Goal: Transaction & Acquisition: Obtain resource

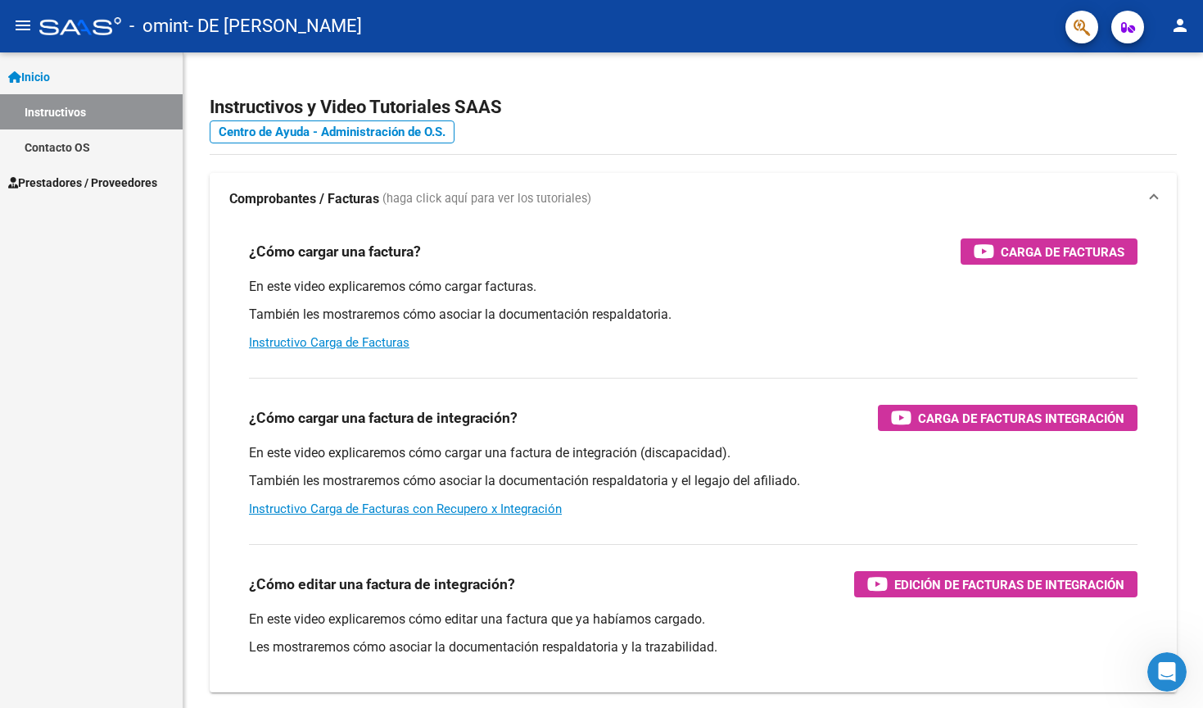
click at [76, 183] on span "Prestadores / Proveedores" at bounding box center [82, 183] width 149 height 18
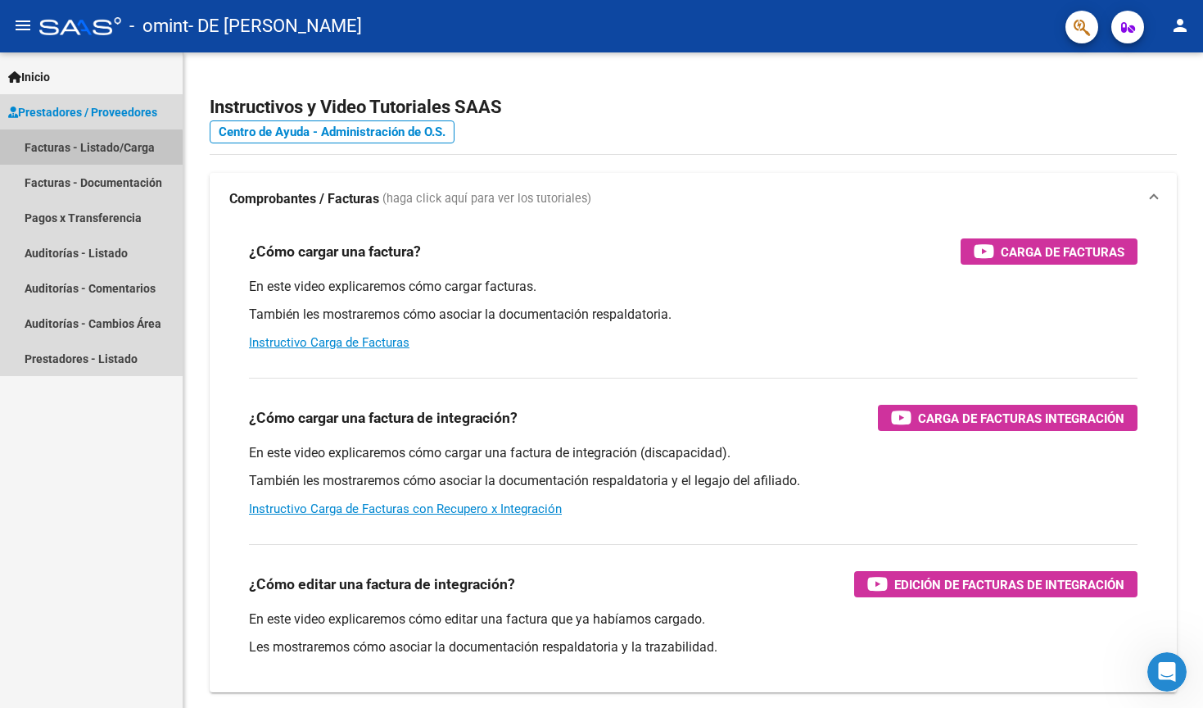
click at [80, 148] on link "Facturas - Listado/Carga" at bounding box center [91, 146] width 183 height 35
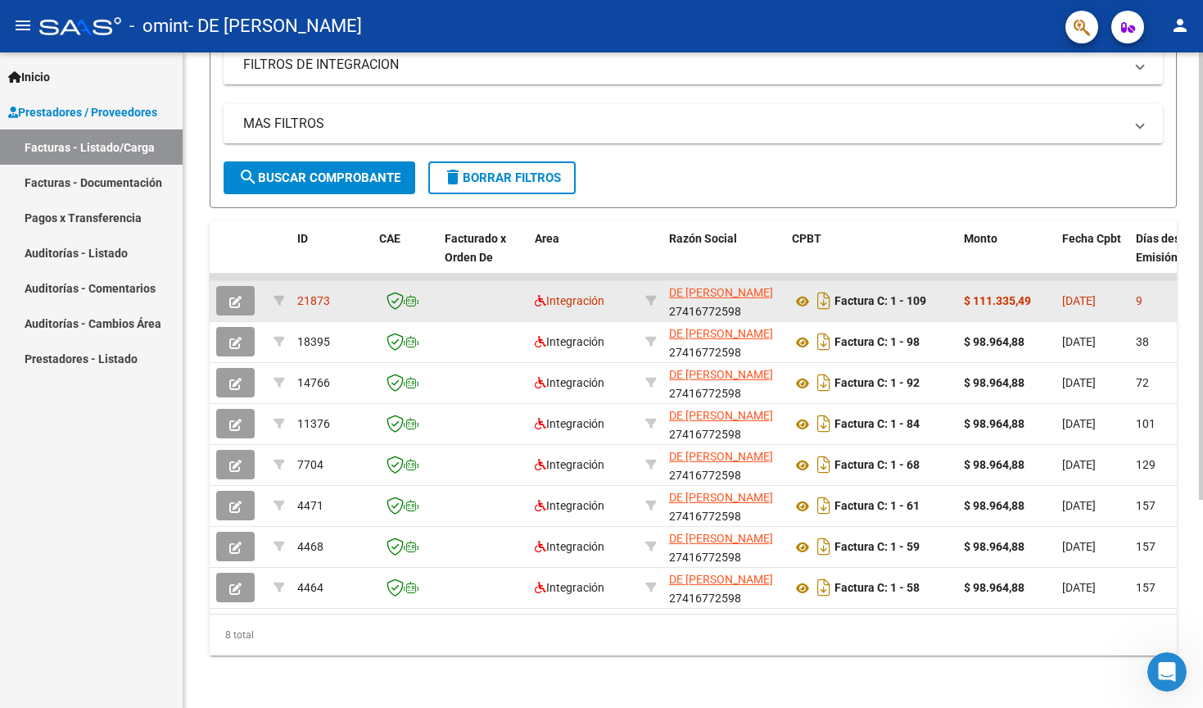
scroll to position [305, 0]
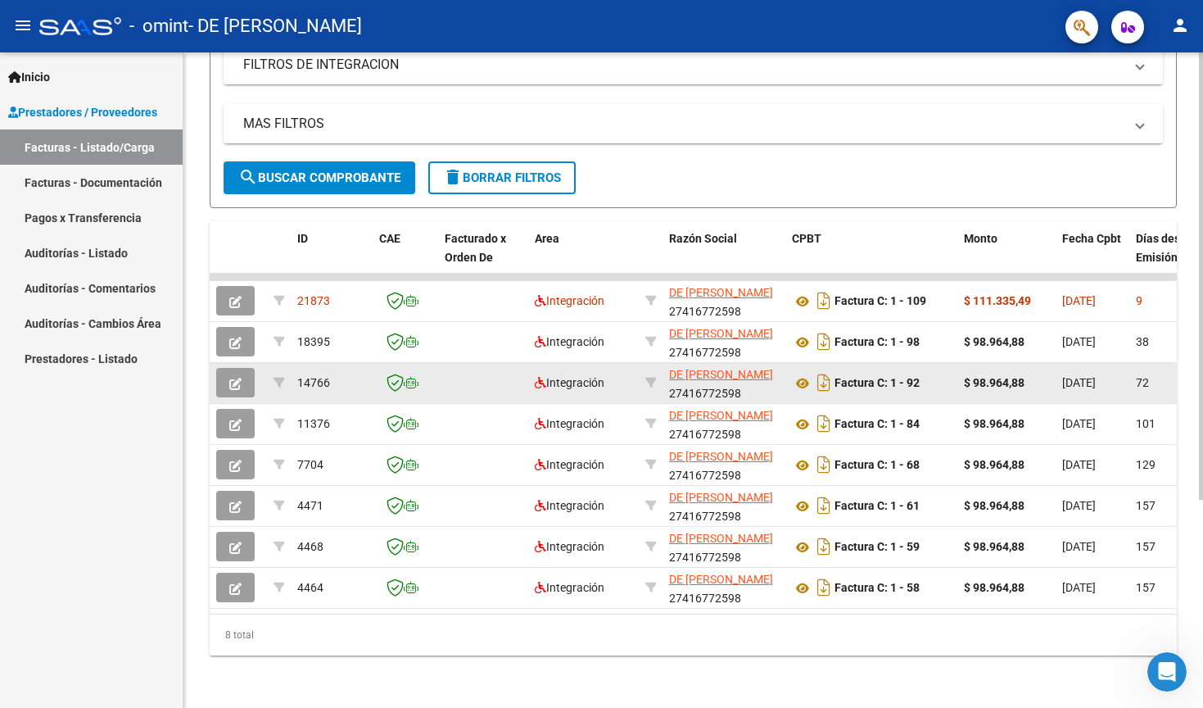
click at [1010, 376] on strong "$ 98.964,88" at bounding box center [994, 382] width 61 height 13
click at [955, 365] on datatable-body-cell "Factura C: 1 - 92" at bounding box center [871, 383] width 172 height 40
click at [816, 371] on icon "Descargar documento" at bounding box center [823, 382] width 21 height 26
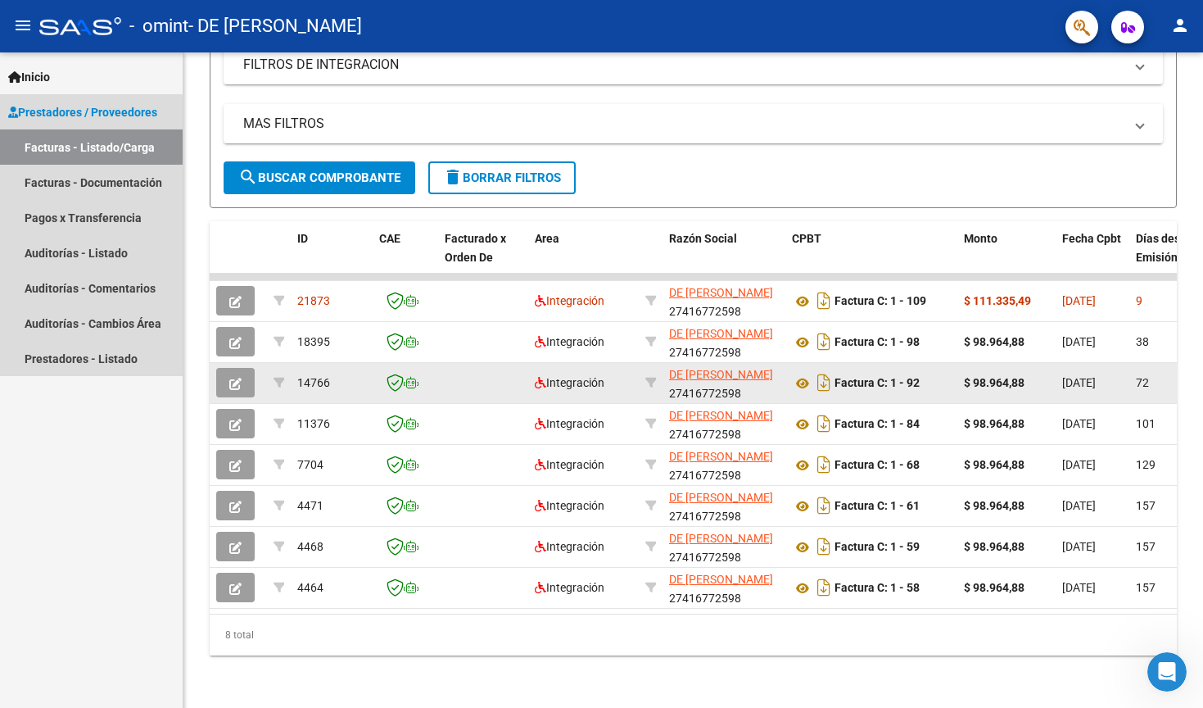
click at [109, 138] on link "Facturas - Listado/Carga" at bounding box center [91, 146] width 183 height 35
click at [120, 97] on link "Prestadores / Proveedores" at bounding box center [91, 111] width 183 height 35
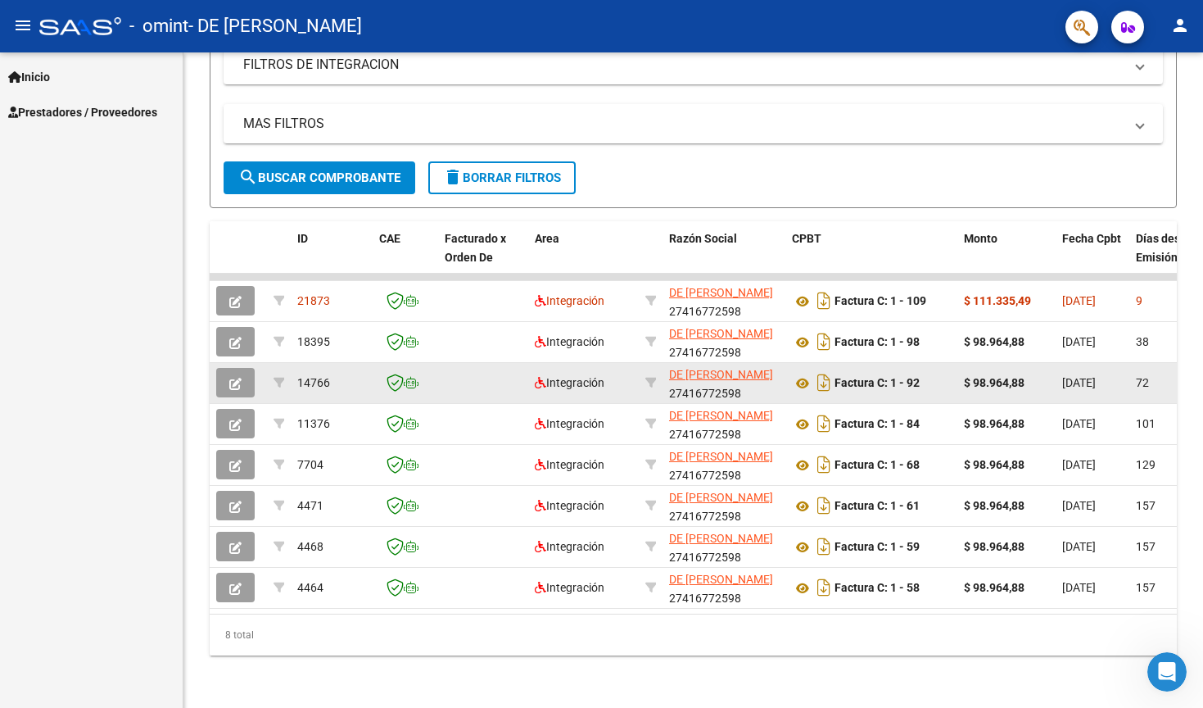
click at [50, 84] on span "Inicio" at bounding box center [29, 77] width 42 height 18
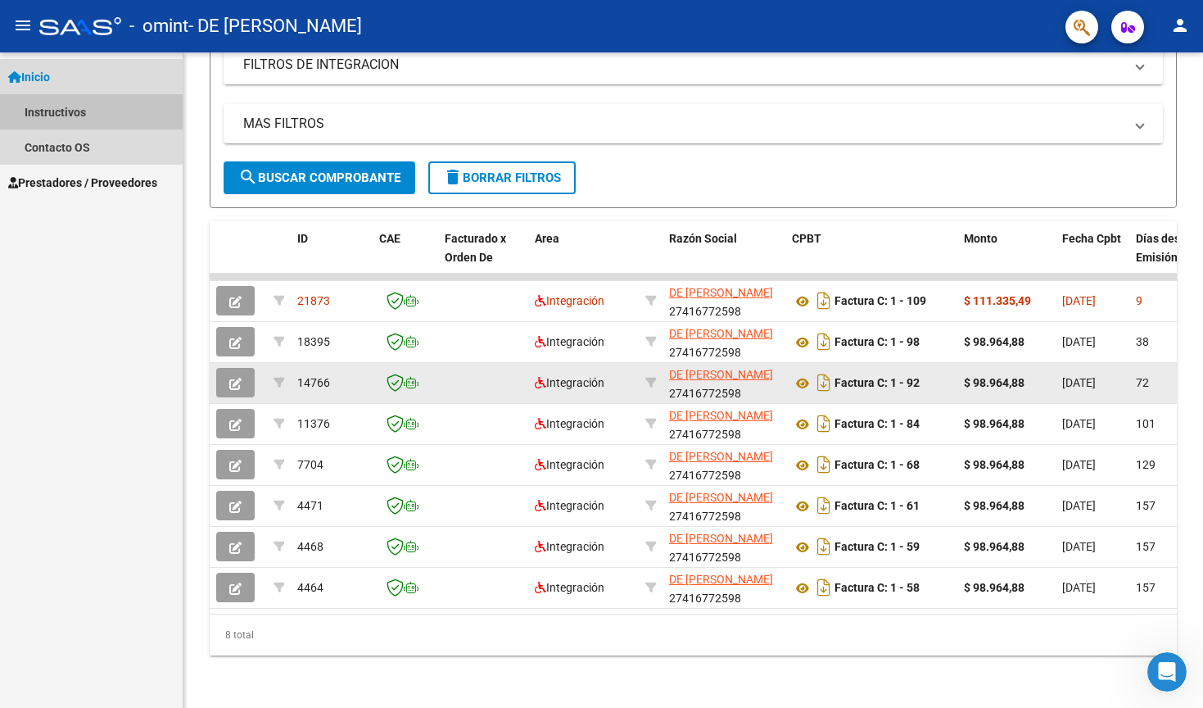
click at [52, 106] on link "Instructivos" at bounding box center [91, 111] width 183 height 35
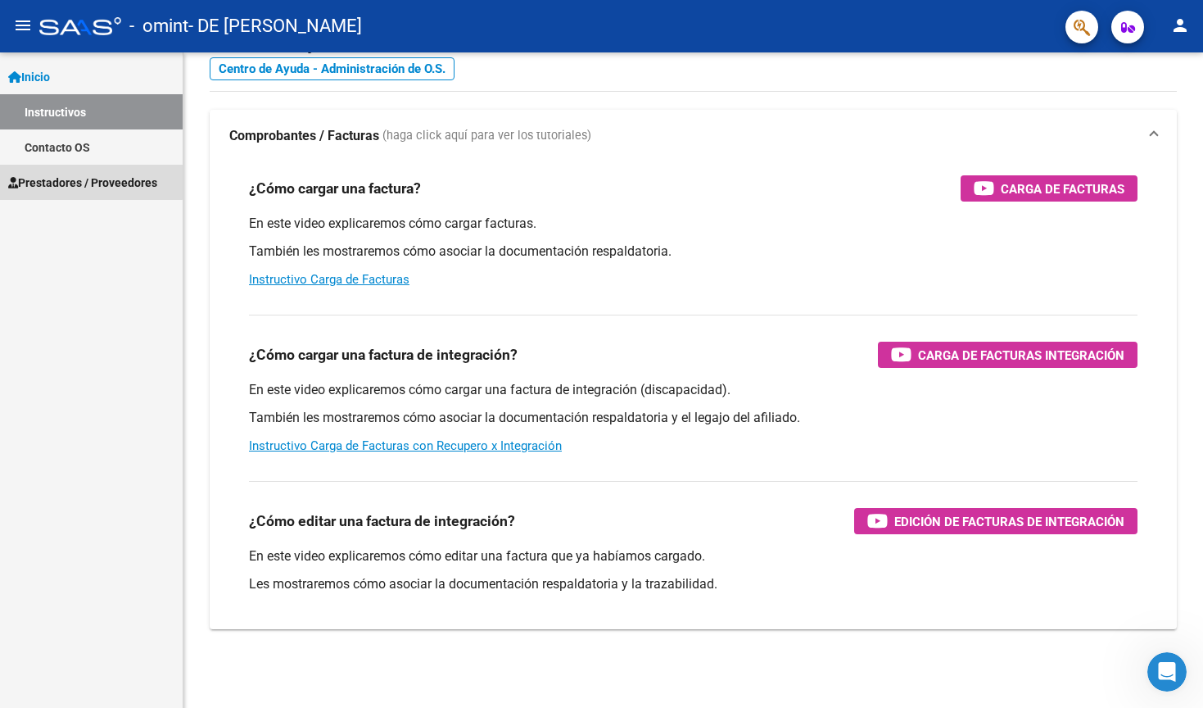
click at [75, 170] on link "Prestadores / Proveedores" at bounding box center [91, 182] width 183 height 35
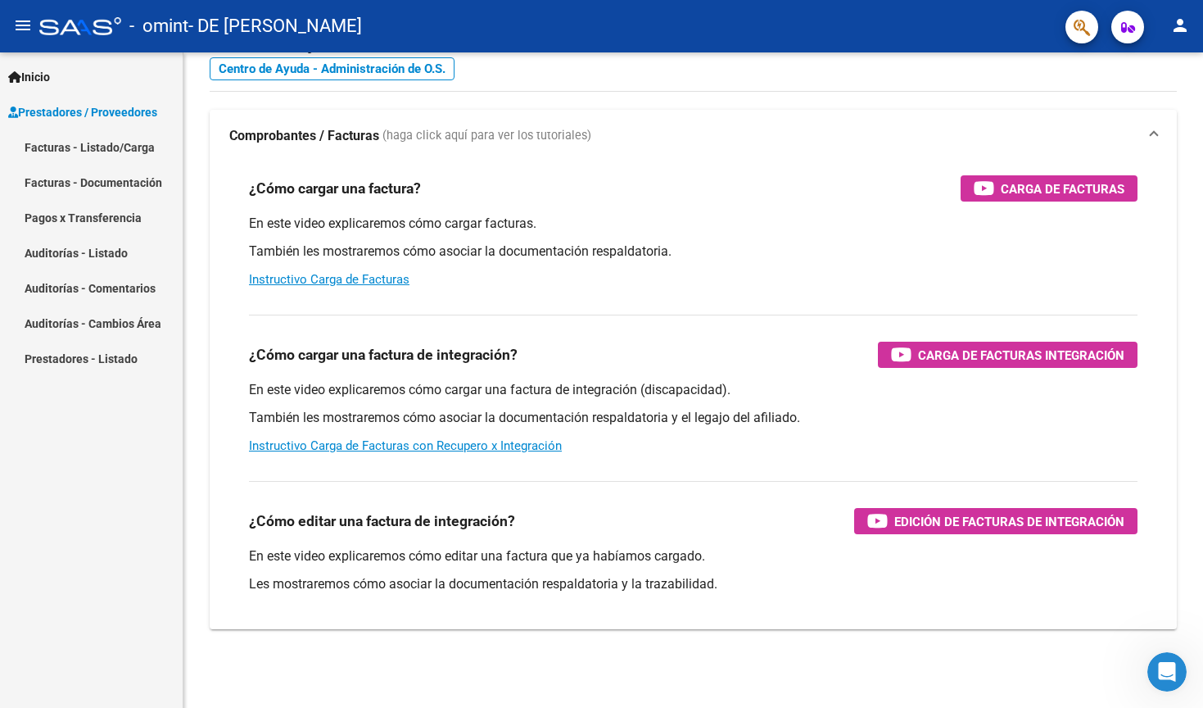
click at [79, 268] on link "Auditorías - Listado" at bounding box center [91, 252] width 183 height 35
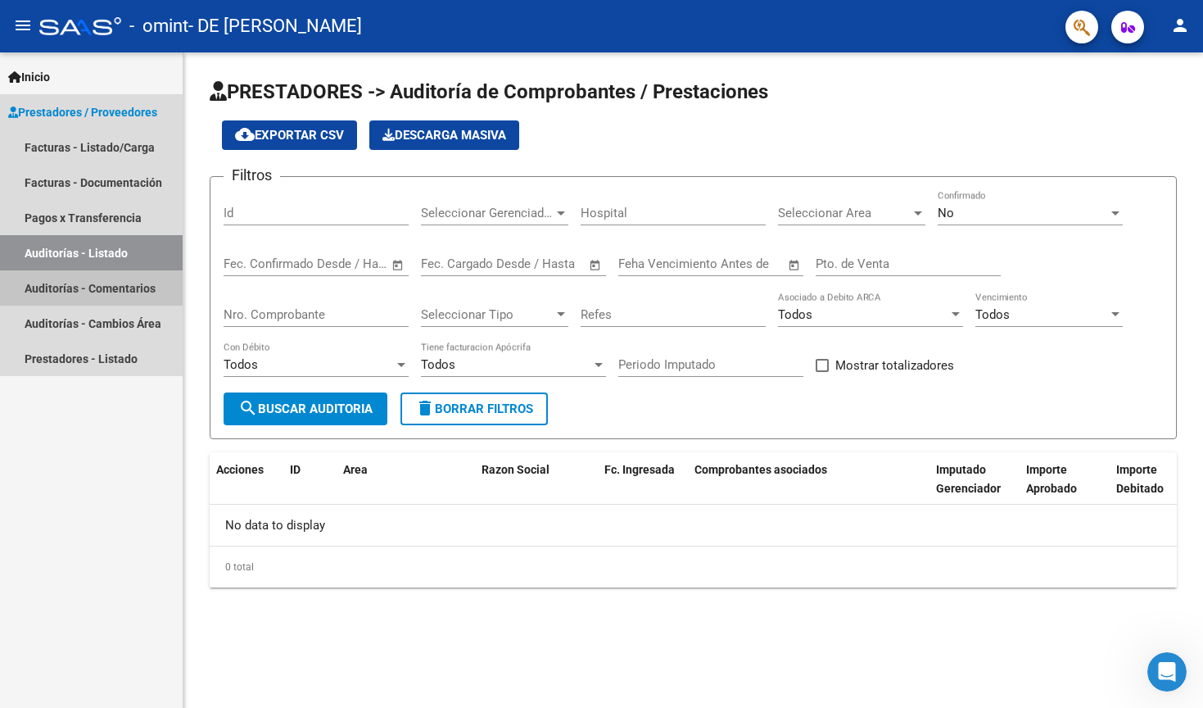
click at [77, 296] on link "Auditorías - Comentarios" at bounding box center [91, 287] width 183 height 35
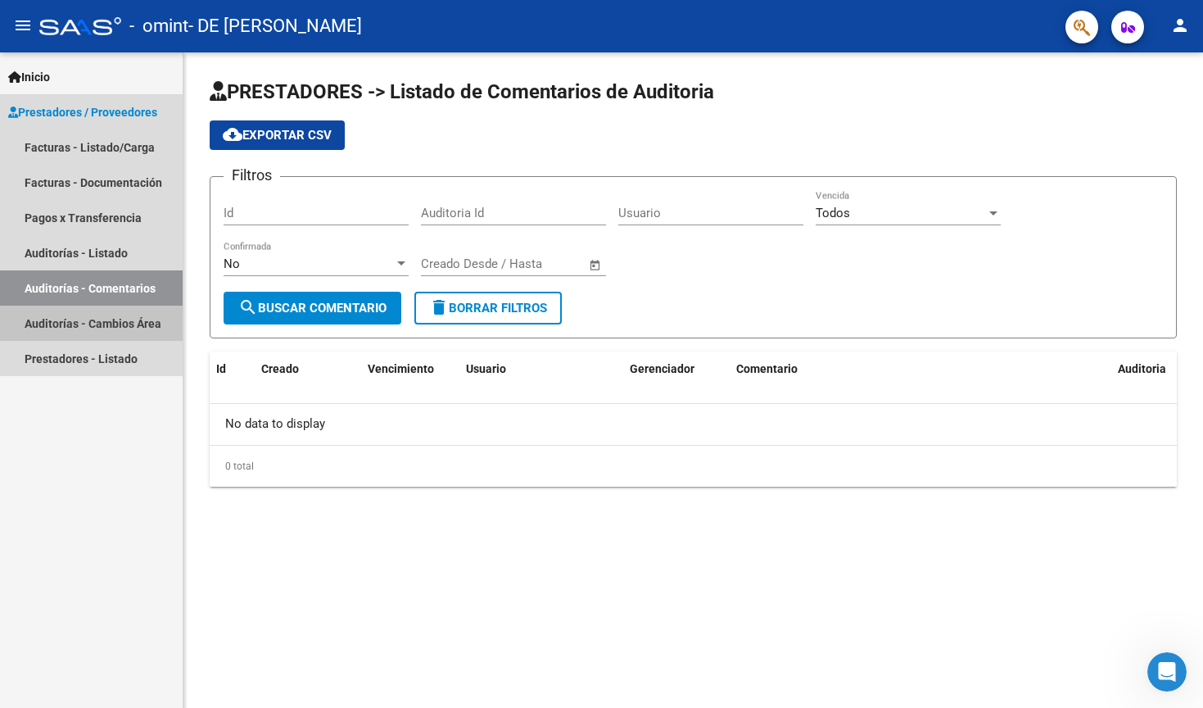
click at [75, 318] on link "Auditorías - Cambios Área" at bounding box center [91, 322] width 183 height 35
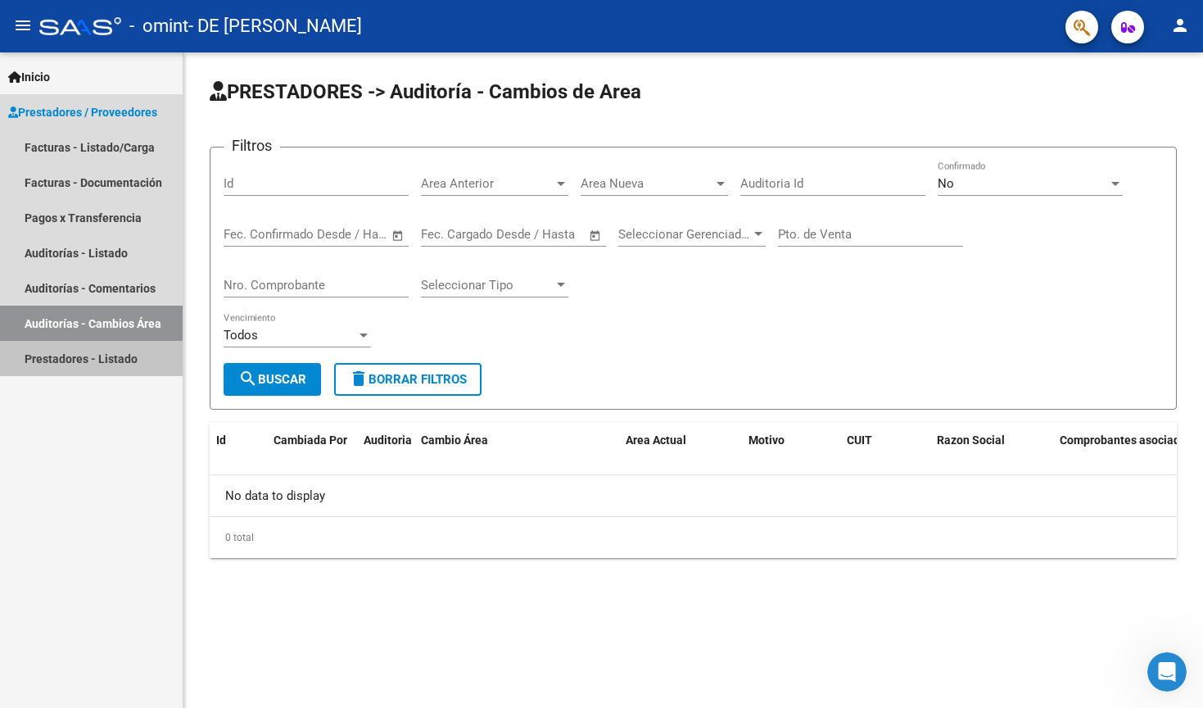
click at [70, 359] on link "Prestadores - Listado" at bounding box center [91, 358] width 183 height 35
